Goal: Complete application form

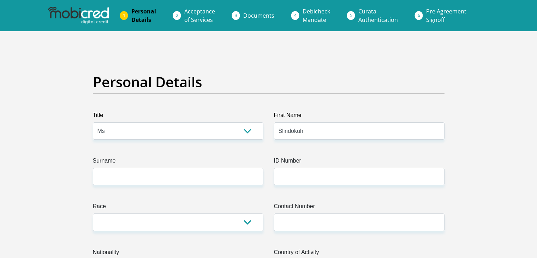
select select "Ms"
type input "Slindokuhle"
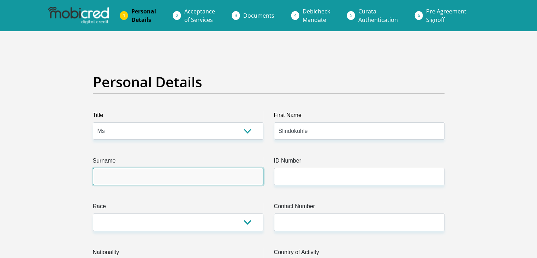
click at [250, 178] on input "Surname" at bounding box center [178, 176] width 170 height 17
type input "Mthethwa"
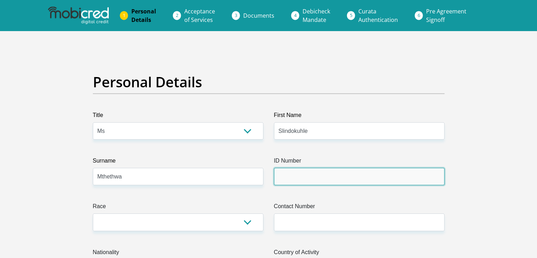
click at [328, 175] on input "ID Number" at bounding box center [359, 176] width 170 height 17
type input "0502081294089"
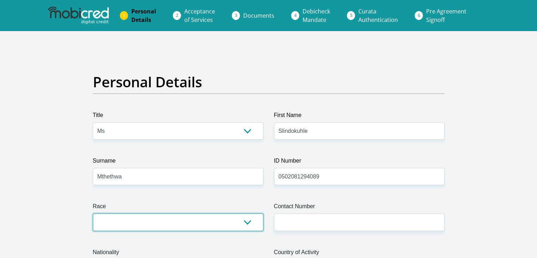
click at [194, 219] on select "Black Coloured Indian White Other" at bounding box center [178, 221] width 170 height 17
select select "1"
click at [93, 213] on select "Black Coloured Indian White Other" at bounding box center [178, 221] width 170 height 17
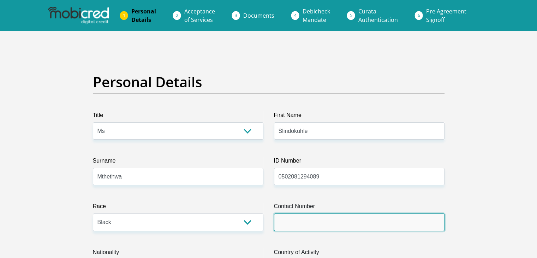
click at [329, 229] on input "Contact Number" at bounding box center [359, 221] width 170 height 17
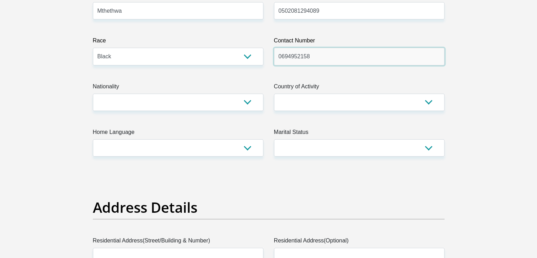
scroll to position [178, 0]
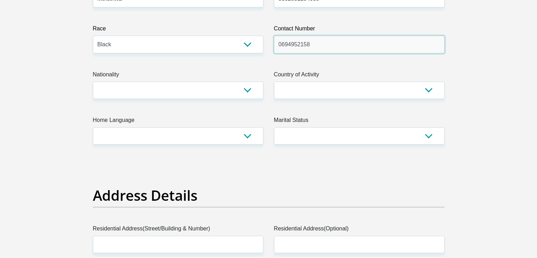
type input "0694952158"
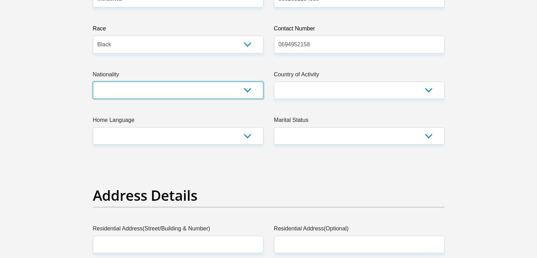
click at [218, 89] on select "South Africa Afghanistan Aland Islands Albania Algeria America Samoa American V…" at bounding box center [178, 90] width 170 height 17
select select "ZAF"
click at [93, 82] on select "South Africa Afghanistan Aland Islands Albania Algeria America Samoa American V…" at bounding box center [178, 90] width 170 height 17
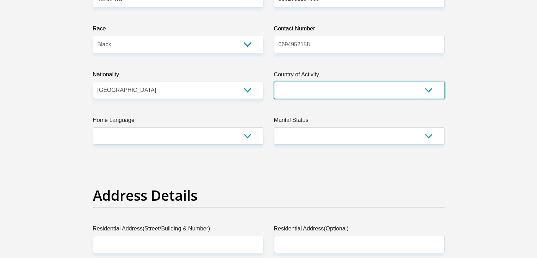
click at [343, 85] on select "South Africa Afghanistan Aland Islands Albania Algeria America Samoa American V…" at bounding box center [359, 90] width 170 height 17
select select "ZAF"
click at [274, 82] on select "South Africa Afghanistan Aland Islands Albania Algeria America Samoa American V…" at bounding box center [359, 90] width 170 height 17
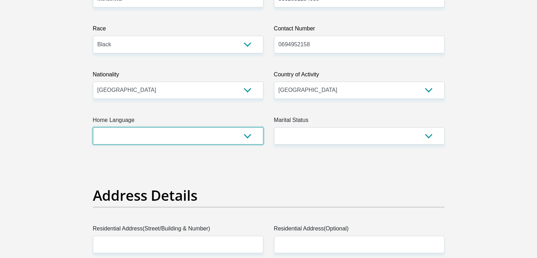
click at [214, 141] on select "Afrikaans English Sepedi South Ndebele Southern Sotho Swati Tsonga Tswana Venda…" at bounding box center [178, 135] width 170 height 17
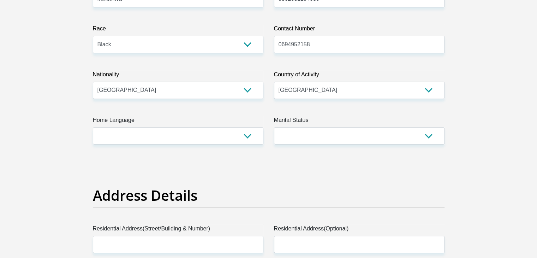
click at [184, 192] on h2 "Address Details" at bounding box center [269, 195] width 352 height 17
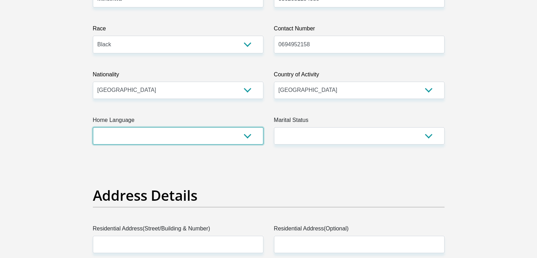
click at [187, 142] on select "Afrikaans English Sepedi South Ndebele Southern Sotho Swati Tsonga Tswana Venda…" at bounding box center [178, 135] width 170 height 17
select select "[DATE]"
click at [93, 127] on select "Afrikaans English Sepedi South Ndebele Southern Sotho Swati Tsonga Tswana Venda…" at bounding box center [178, 135] width 170 height 17
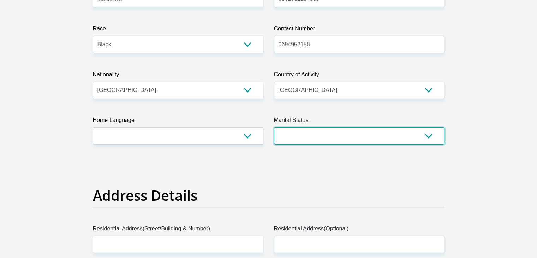
click at [296, 142] on select "Married ANC Single Divorced Widowed Married COP or Customary Law" at bounding box center [359, 135] width 170 height 17
select select "2"
click at [274, 127] on select "Married ANC Single Divorced Widowed Married COP or Customary Law" at bounding box center [359, 135] width 170 height 17
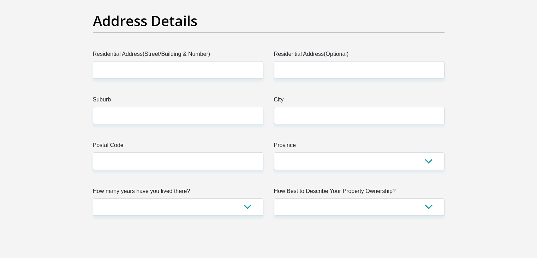
scroll to position [364, 0]
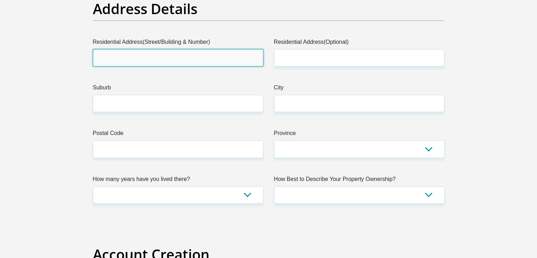
click at [202, 58] on input "Residential Address(Street/Building & Number)" at bounding box center [178, 57] width 170 height 17
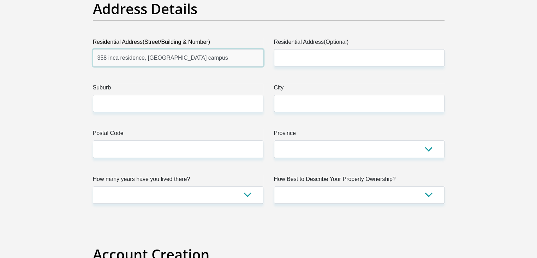
type input "358 inca residence, [GEOGRAPHIC_DATA] campus"
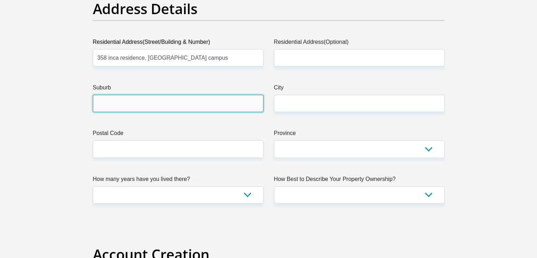
click at [141, 98] on input "Suburb" at bounding box center [178, 103] width 170 height 17
type input "groenkloof"
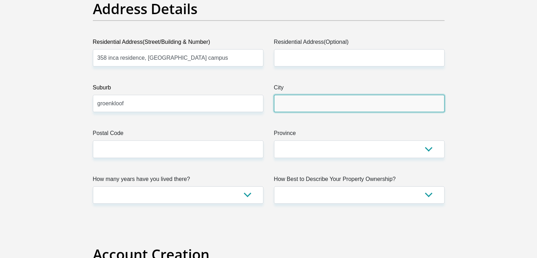
click at [291, 105] on input "City" at bounding box center [359, 103] width 170 height 17
type input "["
type input "[GEOGRAPHIC_DATA]"
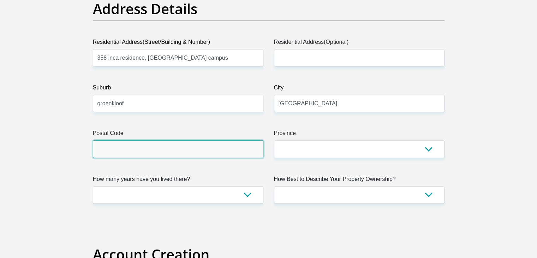
click at [238, 156] on input "Postal Code" at bounding box center [178, 148] width 170 height 17
type input "0027"
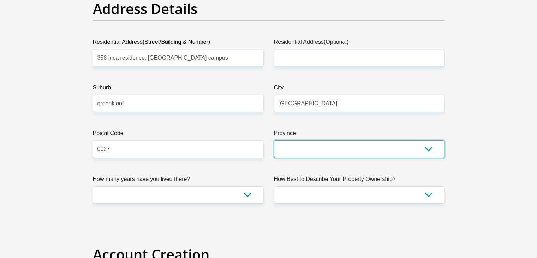
click at [316, 154] on select "Eastern Cape Free State Gauteng KwaZulu-Natal Limpopo Mpumalanga Northern Cape …" at bounding box center [359, 148] width 170 height 17
select select "Gauteng"
click at [274, 140] on select "Eastern Cape Free State Gauteng KwaZulu-Natal Limpopo Mpumalanga Northern Cape …" at bounding box center [359, 148] width 170 height 17
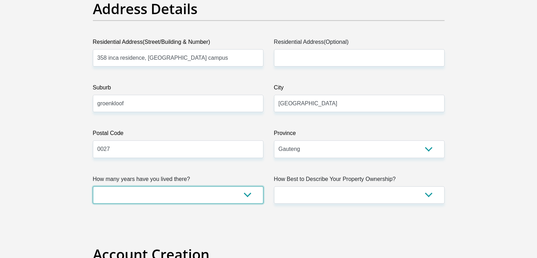
click at [188, 187] on select "less than 1 year 1-3 years 3-5 years 5+ years" at bounding box center [178, 194] width 170 height 17
select select "0"
click at [93, 186] on select "less than 1 year 1-3 years 3-5 years 5+ years" at bounding box center [178, 194] width 170 height 17
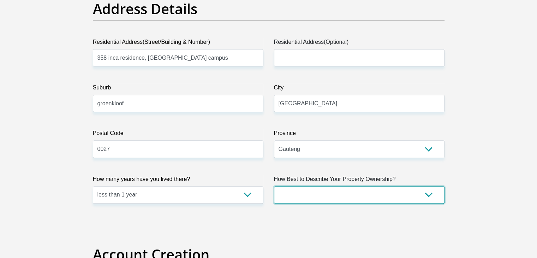
click at [306, 189] on select "Owned Rented Family Owned Company Dwelling" at bounding box center [359, 194] width 170 height 17
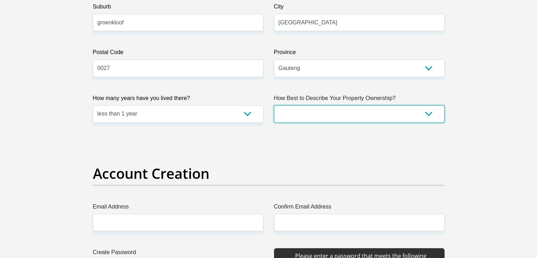
scroll to position [506, 0]
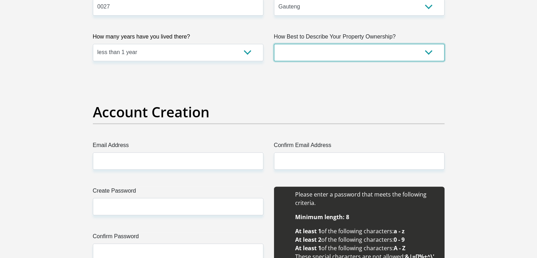
click at [418, 45] on select "Owned Rented Family Owned Company Dwelling" at bounding box center [359, 52] width 170 height 17
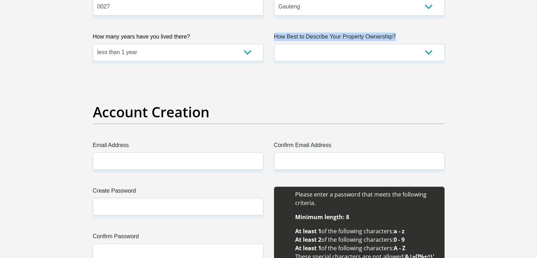
drag, startPoint x: 275, startPoint y: 37, endPoint x: 334, endPoint y: 63, distance: 64.1
copy label "How Best to Describe Your Property Ownership?"
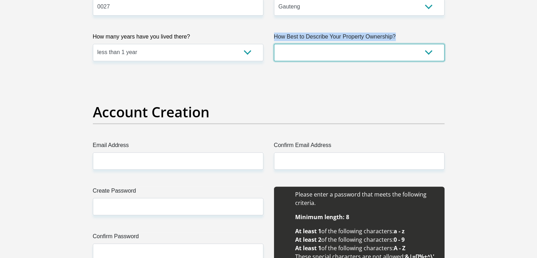
click at [383, 54] on select "Owned Rented Family Owned Company Dwelling" at bounding box center [359, 52] width 170 height 17
select select "Company Dwelling"
click at [274, 44] on select "Owned Rented Family Owned Company Dwelling" at bounding box center [359, 52] width 170 height 17
click at [347, 48] on select "Owned Rented Family Owned Company Dwelling" at bounding box center [359, 52] width 170 height 17
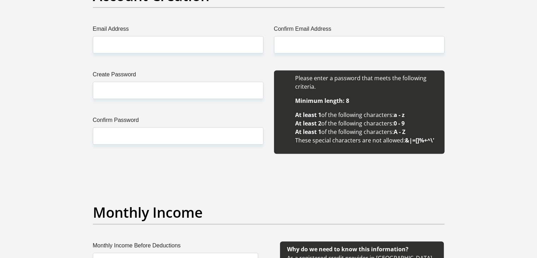
scroll to position [631, 0]
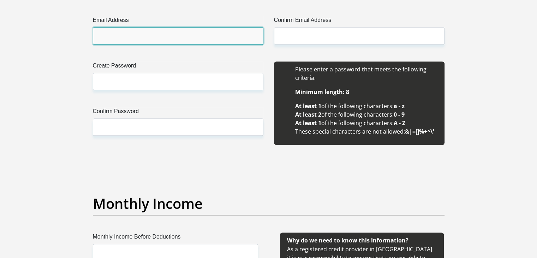
click at [154, 43] on input "Email Address" at bounding box center [178, 35] width 170 height 17
type input "[EMAIL_ADDRESS][DOMAIN_NAME]"
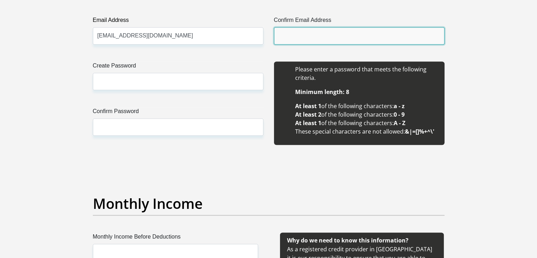
click at [309, 39] on input "Confirm Email Address" at bounding box center [359, 35] width 170 height 17
type input "[EMAIL_ADDRESS][DOMAIN_NAME]"
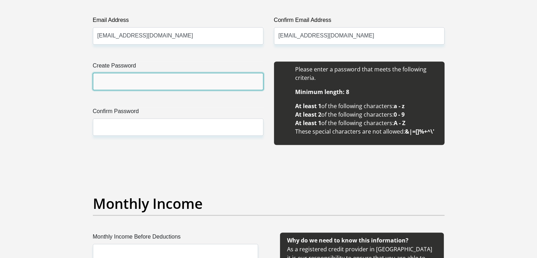
click at [226, 76] on input "Create Password" at bounding box center [178, 81] width 170 height 17
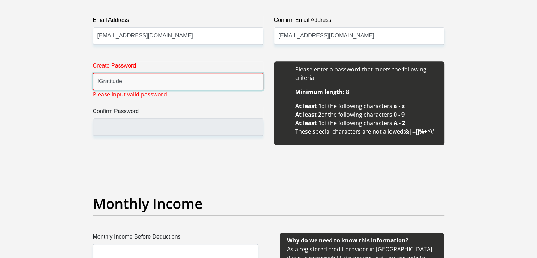
click at [217, 79] on input "!Gratitude" at bounding box center [178, 81] width 170 height 17
click at [100, 82] on input "!Gratitude08!" at bounding box center [178, 81] width 170 height 17
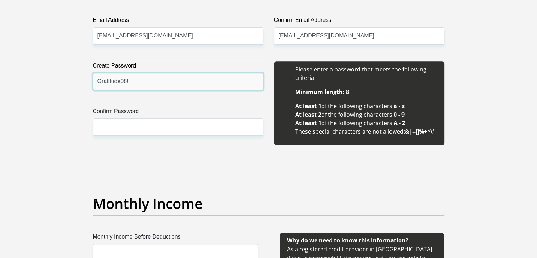
type input "Gratitude08!"
click at [125, 116] on label "Confirm Password" at bounding box center [178, 112] width 170 height 11
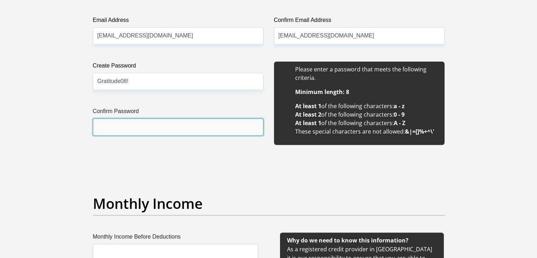
click at [125, 118] on input "Confirm Password" at bounding box center [178, 126] width 170 height 17
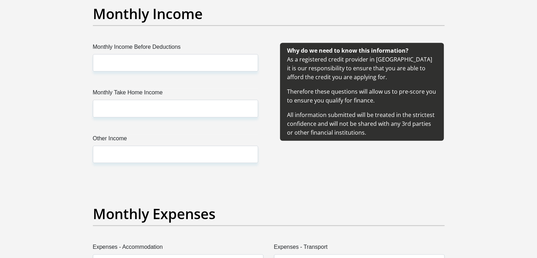
scroll to position [817, 0]
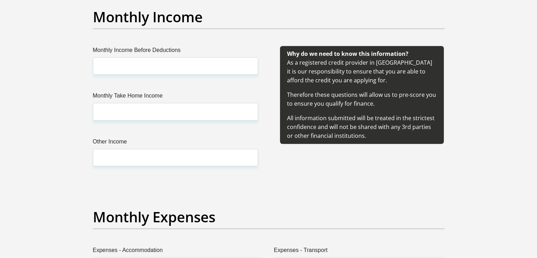
type input "Gratitude08!"
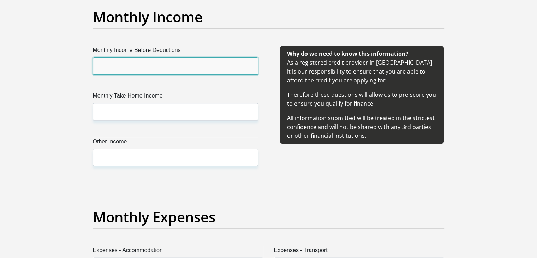
click at [228, 67] on input "Monthly Income Before Deductions" at bounding box center [175, 65] width 165 height 17
type input "5500"
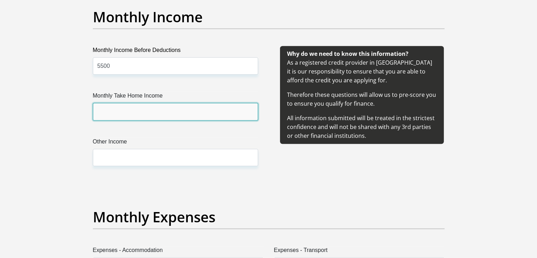
click at [212, 103] on input "Monthly Take Home Income" at bounding box center [175, 111] width 165 height 17
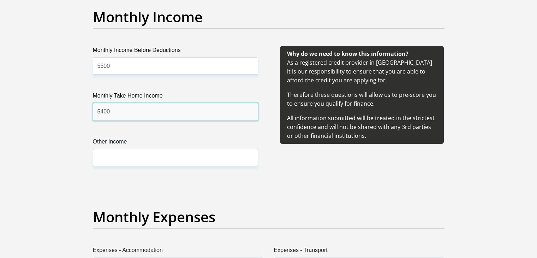
type input "5400"
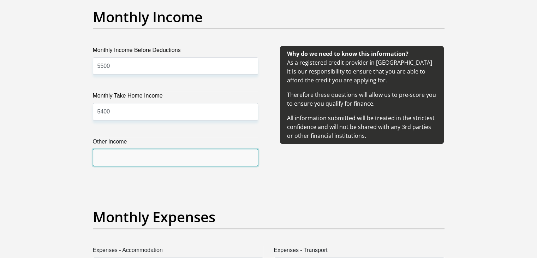
click at [212, 157] on input "Other Income" at bounding box center [175, 157] width 165 height 17
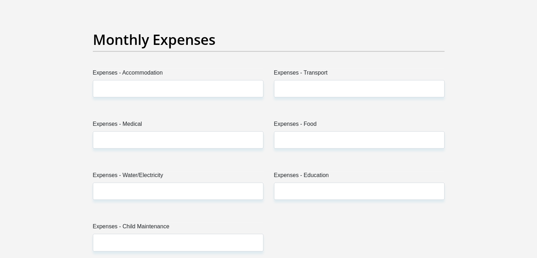
scroll to position [997, 0]
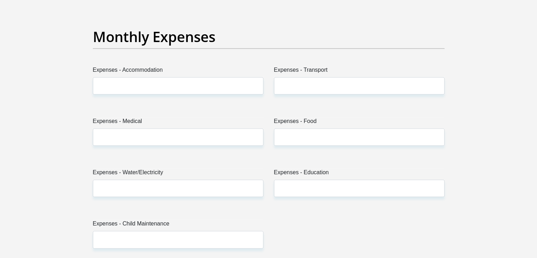
type input "0"
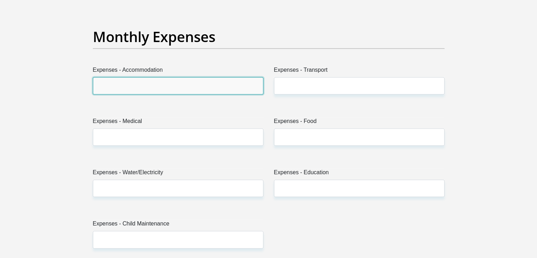
click at [231, 84] on input "Expenses - Accommodation" at bounding box center [178, 85] width 170 height 17
type input "0"
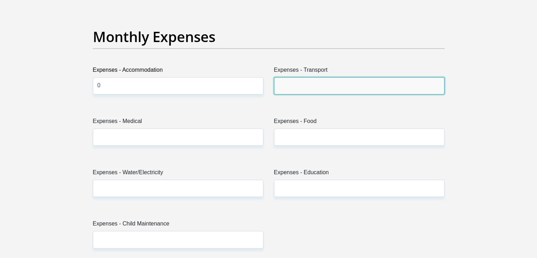
click at [293, 89] on input "Expenses - Transport" at bounding box center [359, 85] width 170 height 17
type input "300"
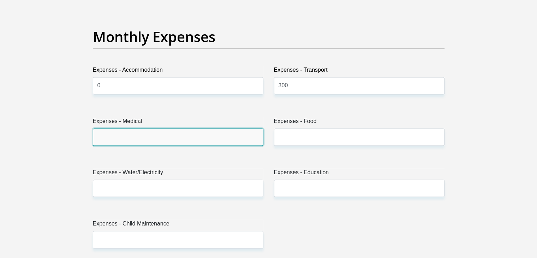
click at [248, 130] on input "Expenses - Medical" at bounding box center [178, 136] width 170 height 17
type input "0"
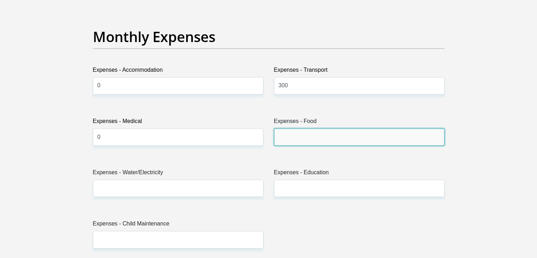
click at [422, 136] on input "Expenses - Food" at bounding box center [359, 136] width 170 height 17
type input "0"
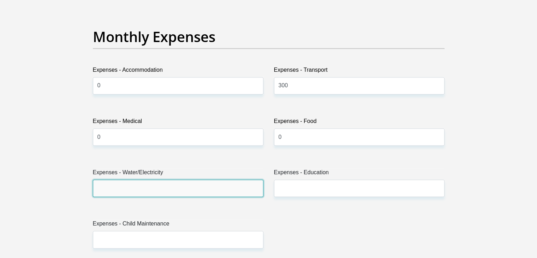
click at [233, 181] on input "Expenses - Water/Electricity" at bounding box center [178, 187] width 170 height 17
type input "0"
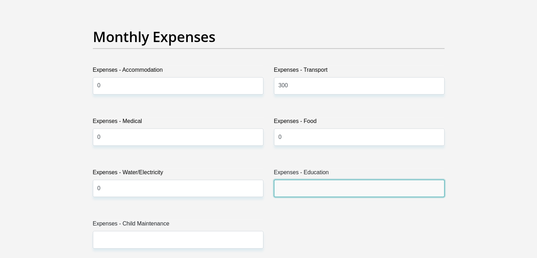
click at [411, 192] on input "Expenses - Education" at bounding box center [359, 187] width 170 height 17
type input "0"
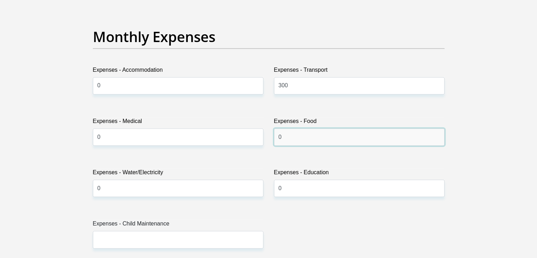
click at [355, 142] on input "0" at bounding box center [359, 136] width 170 height 17
type input "400"
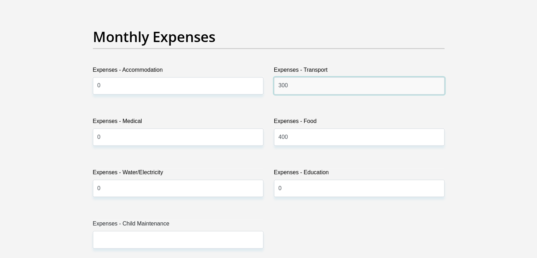
click at [328, 87] on input "300" at bounding box center [359, 85] width 170 height 17
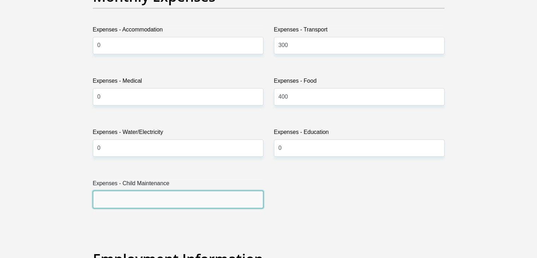
click at [235, 198] on input "Expenses - Child Maintenance" at bounding box center [178, 198] width 170 height 17
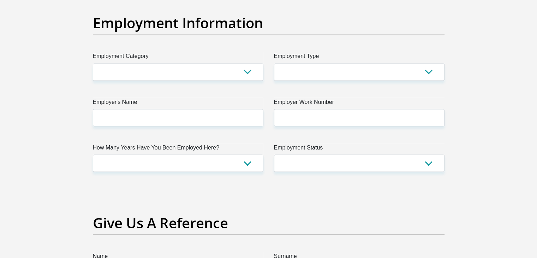
scroll to position [1282, 0]
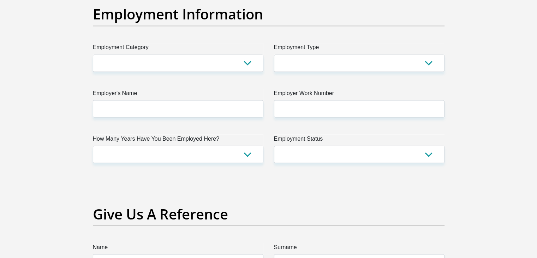
type input "0"
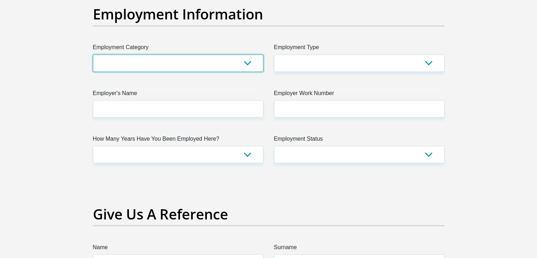
click at [169, 66] on select "AGRICULTURE ALCOHOL & TOBACCO CONSTRUCTION MATERIALS METALLURGY EQUIPMENT FOR R…" at bounding box center [178, 62] width 170 height 17
click at [93, 54] on select "AGRICULTURE ALCOHOL & TOBACCO CONSTRUCTION MATERIALS METALLURGY EQUIPMENT FOR R…" at bounding box center [178, 62] width 170 height 17
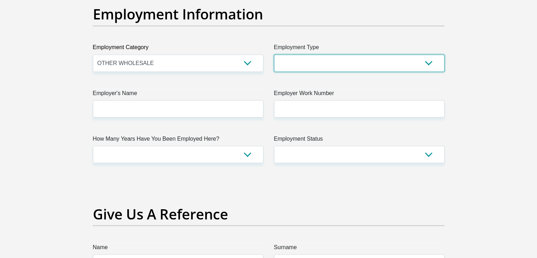
click at [394, 55] on select "College/Lecturer Craft Seller Creative Driver Executive Farmer Forces - Non Com…" at bounding box center [359, 62] width 170 height 17
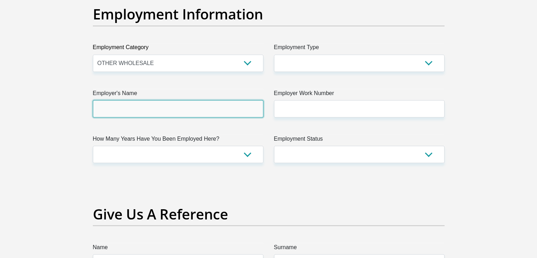
click at [143, 108] on input "Employer's Name" at bounding box center [178, 108] width 170 height 17
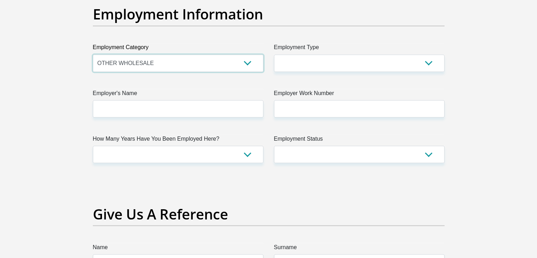
click at [187, 64] on select "AGRICULTURE ALCOHOL & TOBACCO CONSTRUCTION MATERIALS METALLURGY EQUIPMENT FOR R…" at bounding box center [178, 62] width 170 height 17
select select "30"
click at [93, 54] on select "AGRICULTURE ALCOHOL & TOBACCO CONSTRUCTION MATERIALS METALLURGY EQUIPMENT FOR R…" at bounding box center [178, 62] width 170 height 17
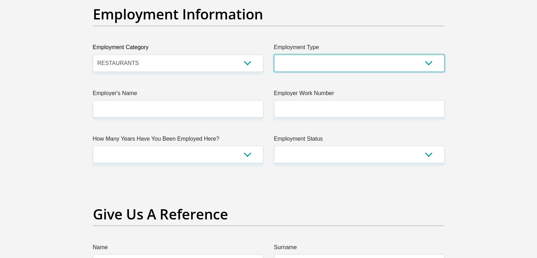
click at [390, 64] on select "College/Lecturer Craft Seller Creative Driver Executive Farmer Forces - Non Com…" at bounding box center [359, 62] width 170 height 17
select select "Unknown/Other"
click at [274, 54] on select "College/Lecturer Craft Seller Creative Driver Executive Farmer Forces - Non Com…" at bounding box center [359, 62] width 170 height 17
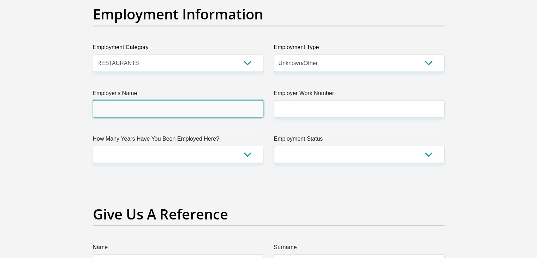
click at [190, 104] on input "Employer's Name" at bounding box center [178, 108] width 170 height 17
type input "[PERSON_NAME]"
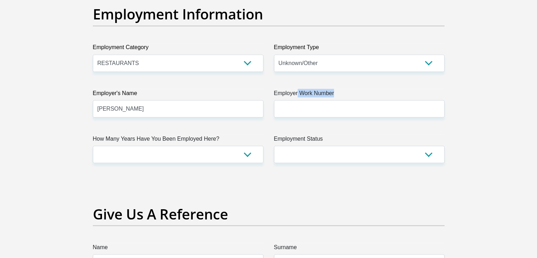
drag, startPoint x: 299, startPoint y: 119, endPoint x: 297, endPoint y: 91, distance: 28.0
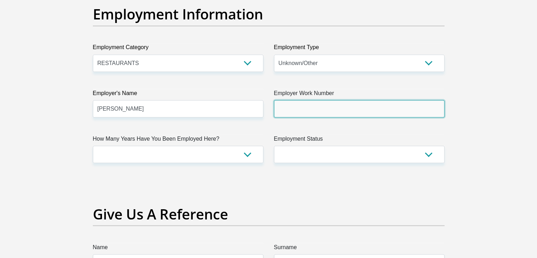
click at [292, 103] on input "Employer Work Number" at bounding box center [359, 108] width 170 height 17
type input "0813217268"
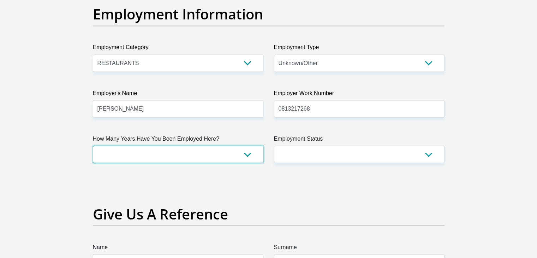
click at [137, 158] on select "less than 1 year 1-3 years 3-5 years 5+ years" at bounding box center [178, 153] width 170 height 17
select select "6"
click at [93, 145] on select "less than 1 year 1-3 years 3-5 years 5+ years" at bounding box center [178, 153] width 170 height 17
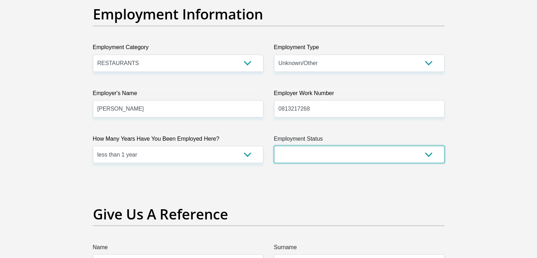
click at [298, 159] on select "Permanent/Full-time Part-time/Casual Contract Worker Self-Employed Housewife Re…" at bounding box center [359, 153] width 170 height 17
select select "1"
click at [274, 145] on select "Permanent/Full-time Part-time/Casual Contract Worker Self-Employed Housewife Re…" at bounding box center [359, 153] width 170 height 17
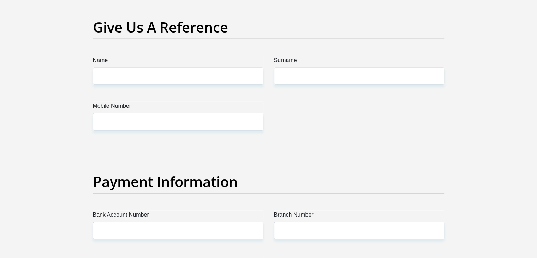
scroll to position [1471, 0]
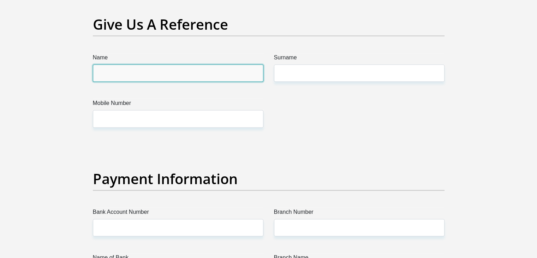
click at [219, 70] on input "Name" at bounding box center [178, 73] width 170 height 17
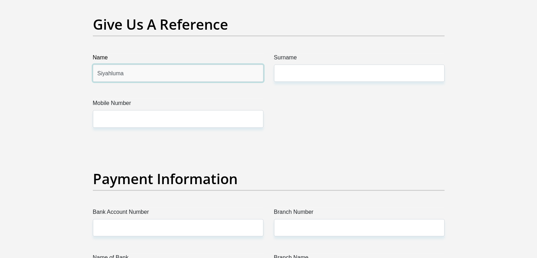
type input "Siyahluma"
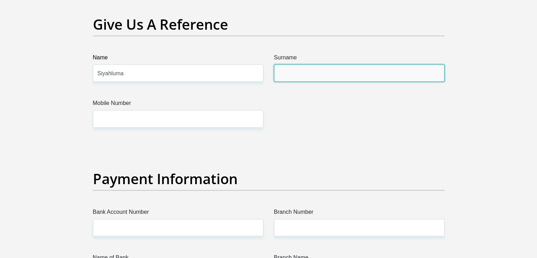
click at [289, 79] on input "Surname" at bounding box center [359, 73] width 170 height 17
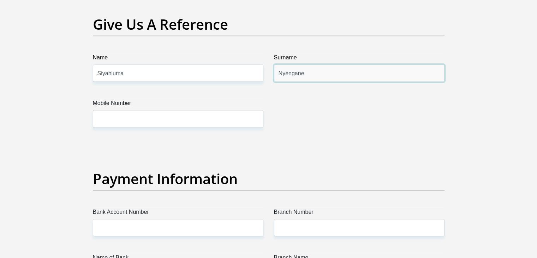
type input "Nyengane"
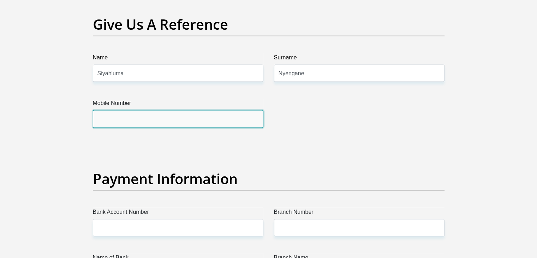
click at [254, 117] on input "Mobile Number" at bounding box center [178, 118] width 170 height 17
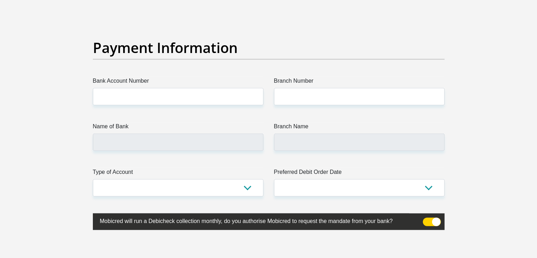
scroll to position [1608, 0]
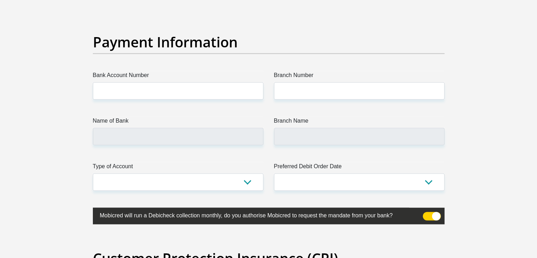
type input "0818247162"
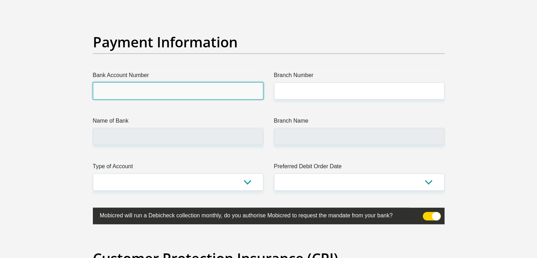
click at [230, 84] on input "Bank Account Number" at bounding box center [178, 90] width 170 height 17
type input "2199924285"
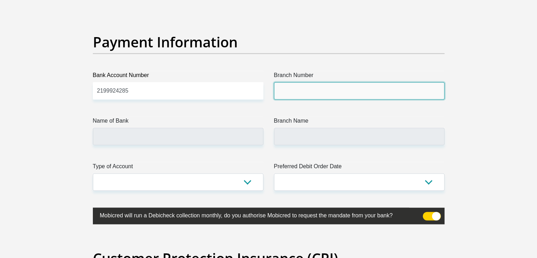
click at [300, 94] on input "Branch Number" at bounding box center [359, 90] width 170 height 17
type input "470010"
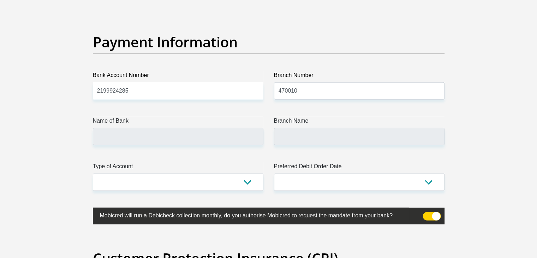
type input "CAPITEC BANK LIMITED"
type input "CAPITEC BANK CPC"
drag, startPoint x: 155, startPoint y: 151, endPoint x: 155, endPoint y: 139, distance: 12.4
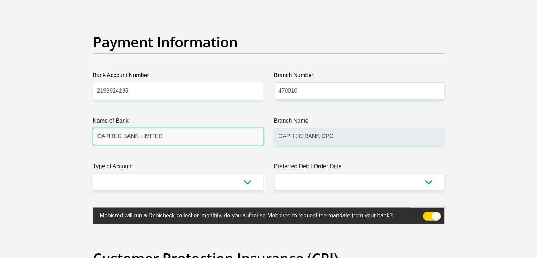
click at [155, 139] on input "CAPITEC BANK LIMITED" at bounding box center [178, 136] width 170 height 17
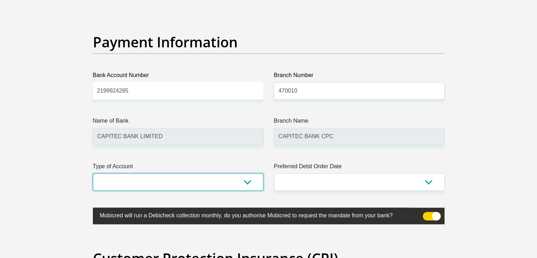
click at [175, 181] on select "Cheque Savings" at bounding box center [178, 181] width 170 height 17
select select "SAV"
click at [93, 173] on select "Cheque Savings" at bounding box center [178, 181] width 170 height 17
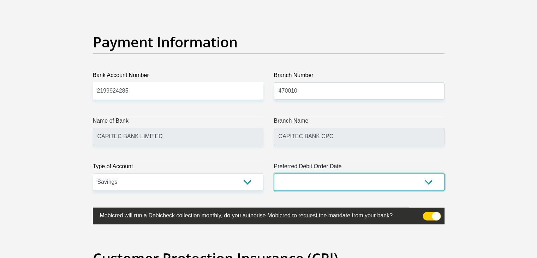
click at [341, 182] on select "1st 2nd 3rd 4th 5th 7th 18th 19th 20th 21st 22nd 23rd 24th 25th 26th 27th 28th …" at bounding box center [359, 181] width 170 height 17
select select "5"
click at [274, 173] on select "1st 2nd 3rd 4th 5th 7th 18th 19th 20th 21st 22nd 23rd 24th 25th 26th 27th 28th …" at bounding box center [359, 181] width 170 height 17
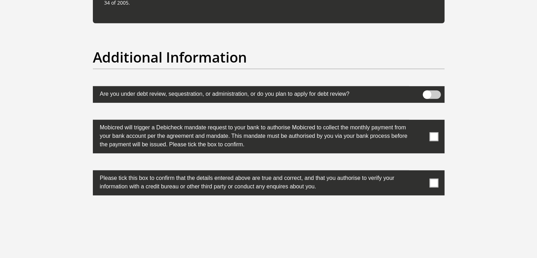
scroll to position [2194, 0]
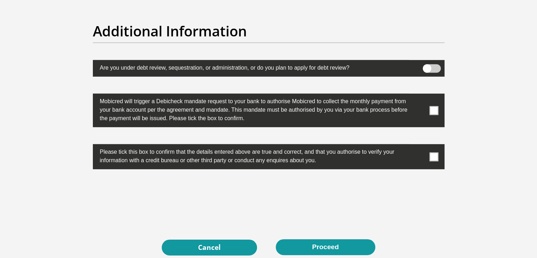
click at [433, 113] on span at bounding box center [433, 110] width 9 height 9
click at [420, 95] on input "checkbox" at bounding box center [420, 95] width 0 height 0
click at [433, 161] on label at bounding box center [269, 156] width 352 height 25
click at [420, 146] on input "checkbox" at bounding box center [420, 146] width 0 height 0
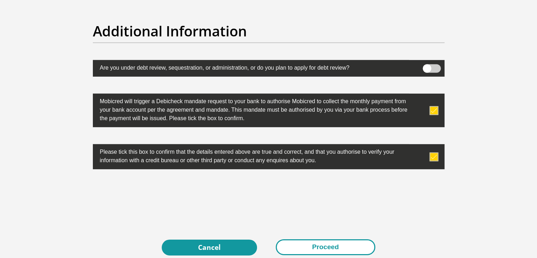
click at [350, 239] on button "Proceed" at bounding box center [326, 247] width 100 height 16
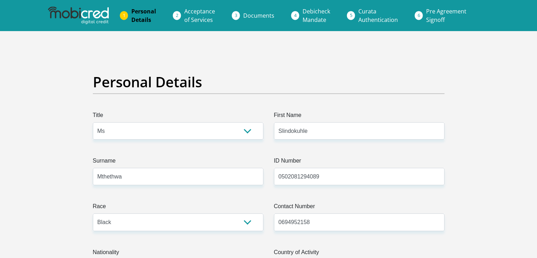
select select "Ms"
select select "1"
select select "ZAF"
select select "[DATE]"
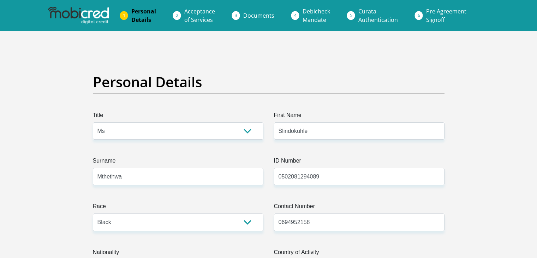
select select "2"
select select "Gauteng"
select select "0"
select select "Company Dwelling"
select select "30"
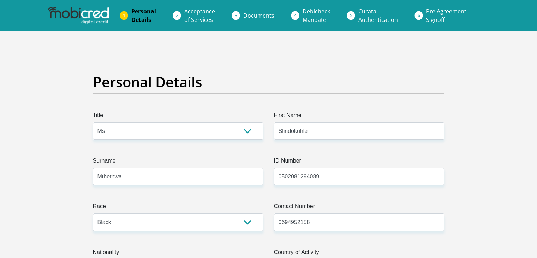
select select "Unknown/Other"
select select "6"
select select "1"
select select "SAV"
select select "5"
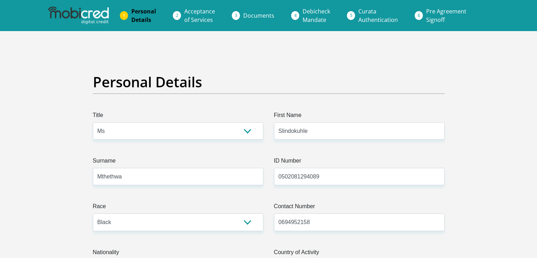
click at [195, 20] on span "Acceptance of Services" at bounding box center [199, 15] width 31 height 16
click at [179, 13] on li "Acceptance of Services" at bounding box center [208, 15] width 59 height 23
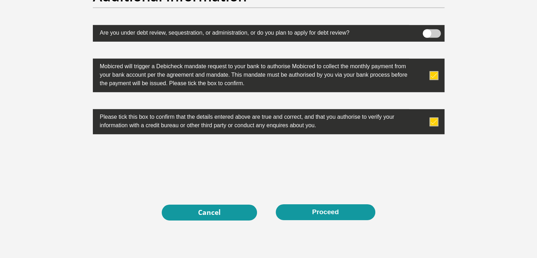
scroll to position [2273, 0]
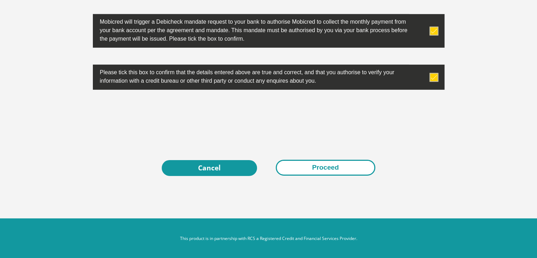
click at [308, 170] on button "Proceed" at bounding box center [326, 168] width 100 height 16
